Goal: Task Accomplishment & Management: Manage account settings

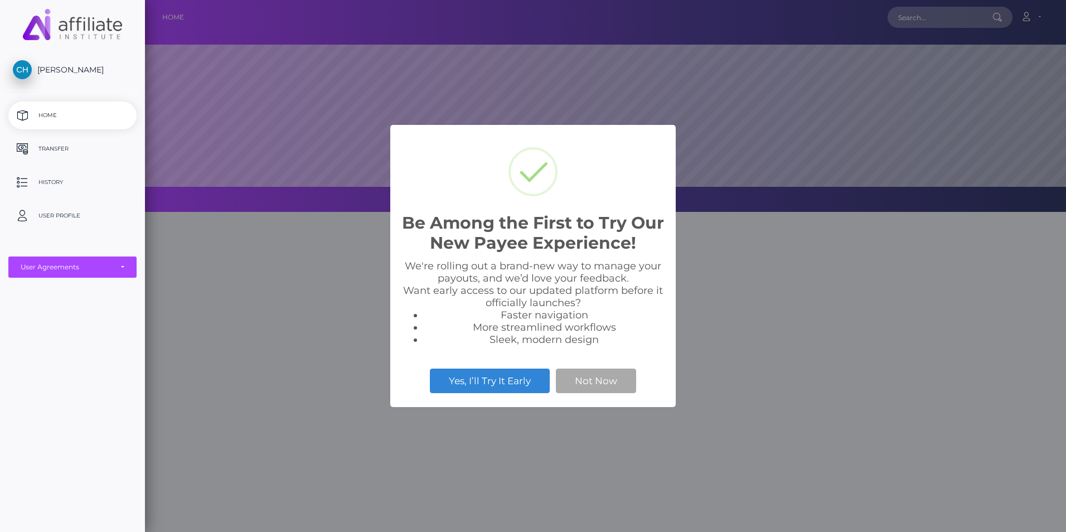
scroll to position [212, 921]
click at [603, 387] on button "Not Now" at bounding box center [596, 381] width 80 height 25
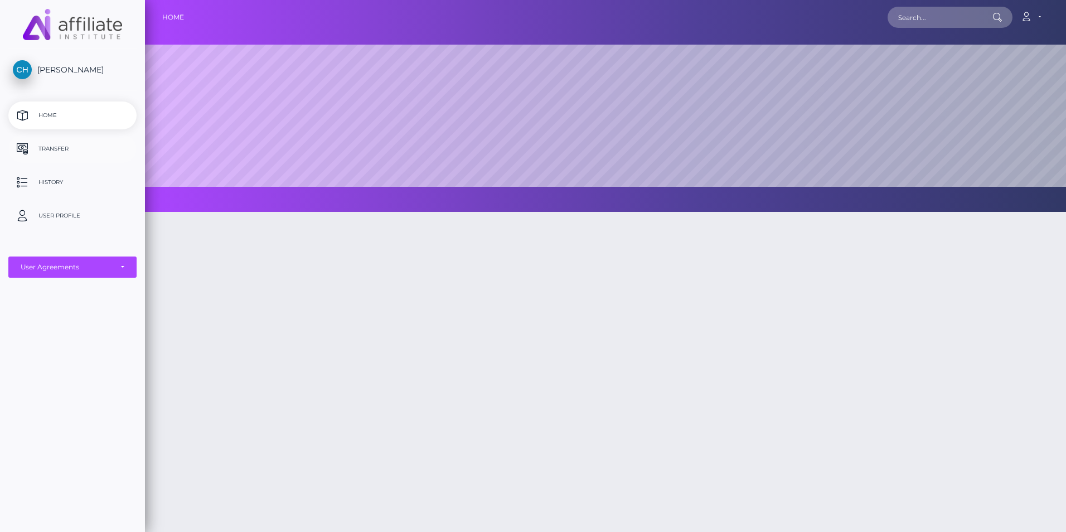
click at [56, 154] on p "Transfer" at bounding box center [72, 149] width 119 height 17
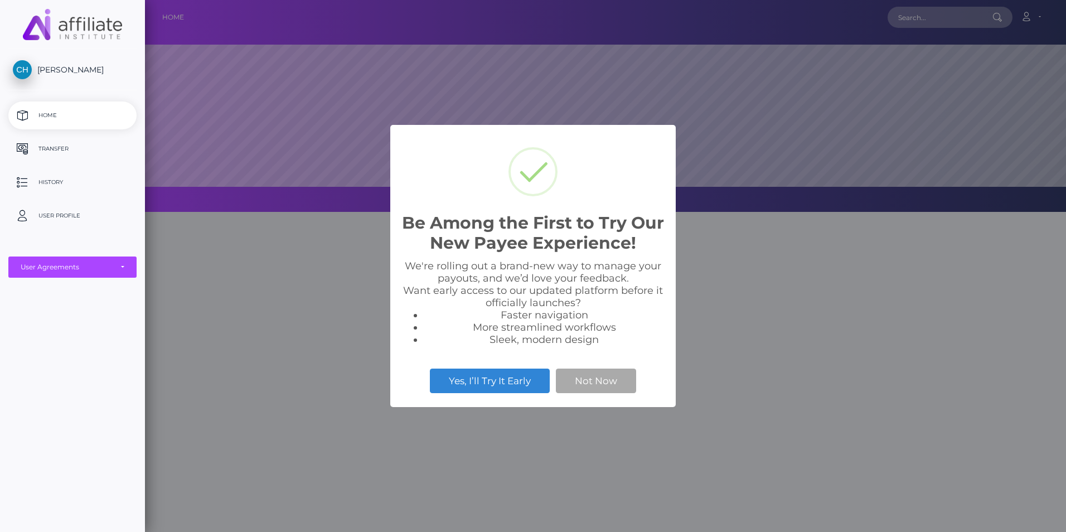
scroll to position [212, 921]
click at [608, 383] on button "Not Now" at bounding box center [596, 381] width 80 height 25
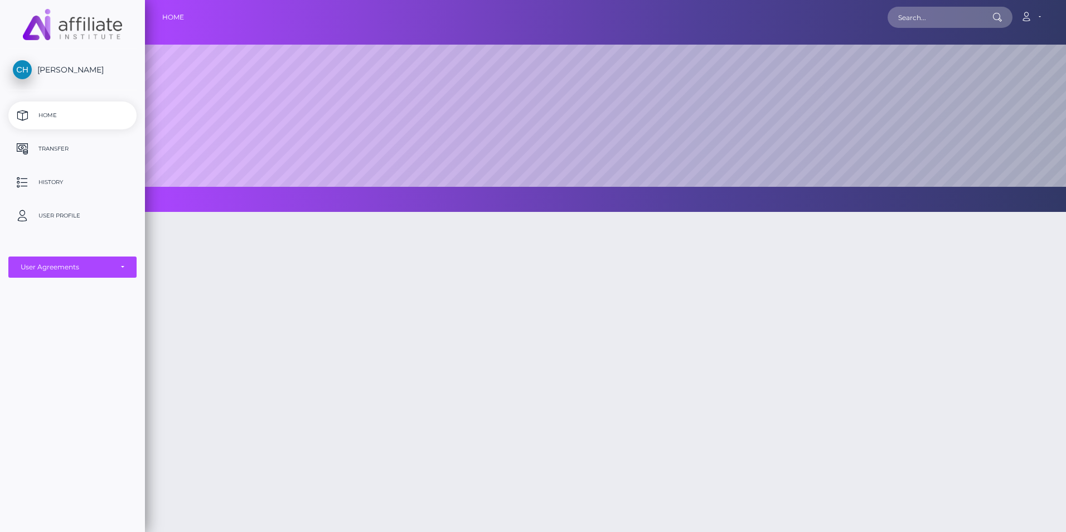
click at [42, 71] on span "[PERSON_NAME]" at bounding box center [72, 70] width 128 height 10
